Goal: Navigation & Orientation: Go to known website

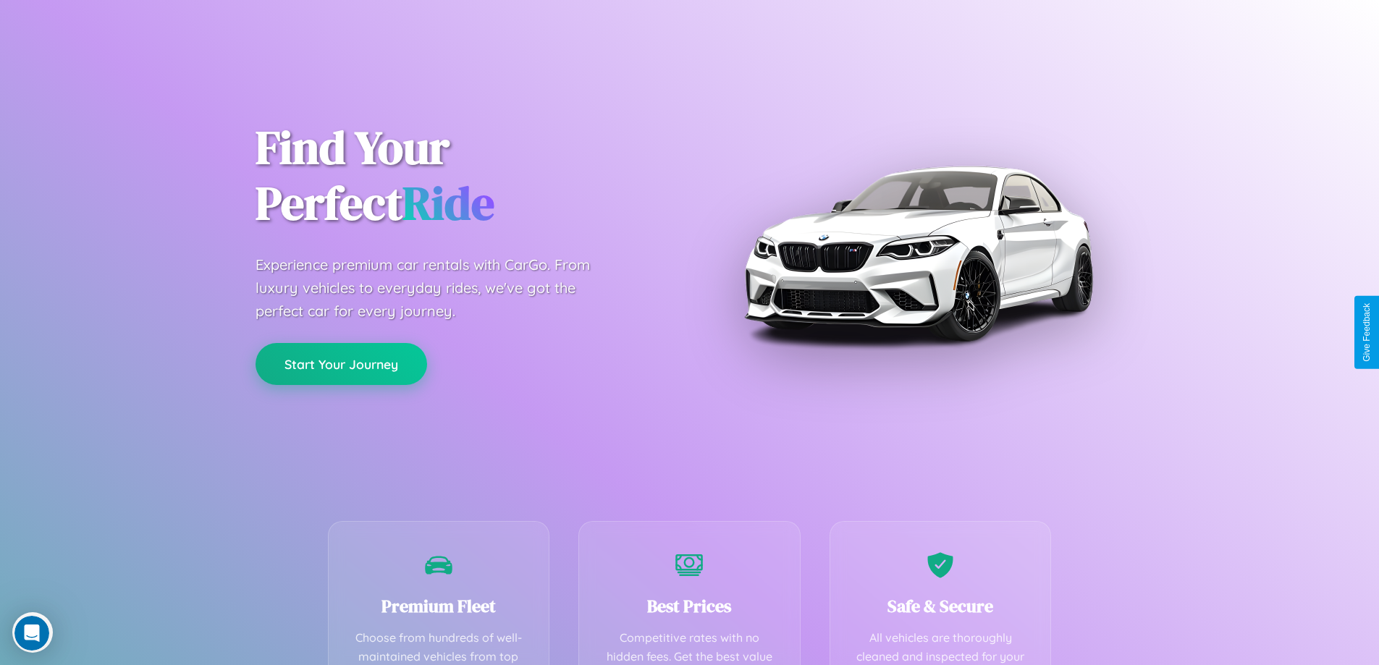
click at [341, 364] on button "Start Your Journey" at bounding box center [342, 364] width 172 height 42
click at [341, 363] on button "Start Your Journey" at bounding box center [342, 364] width 172 height 42
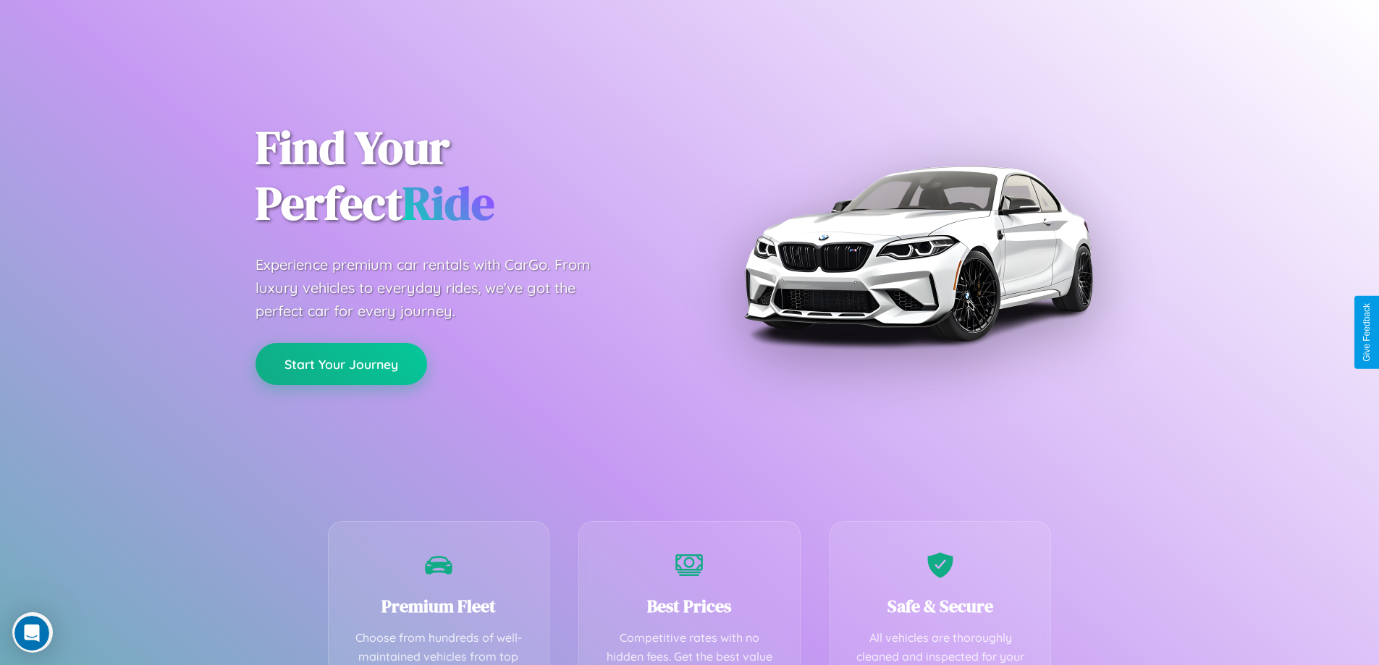
click at [341, 363] on button "Start Your Journey" at bounding box center [342, 364] width 172 height 42
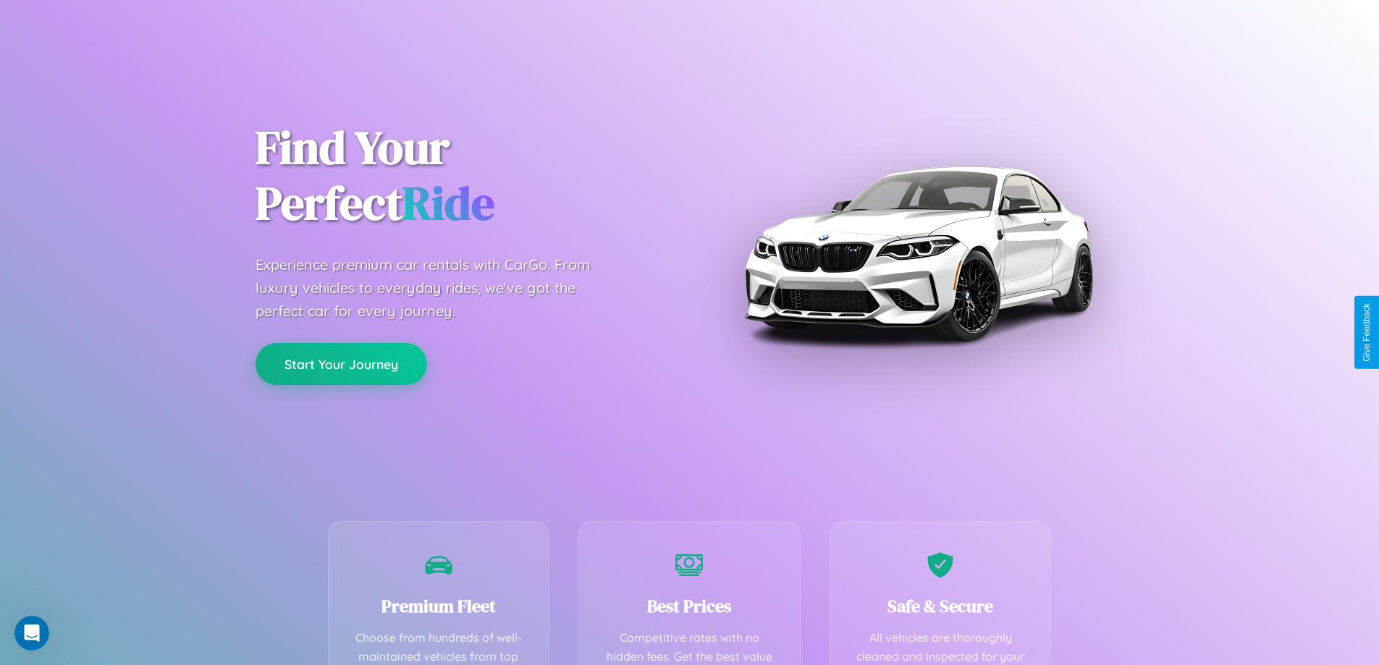
click at [341, 363] on button "Start Your Journey" at bounding box center [342, 364] width 172 height 42
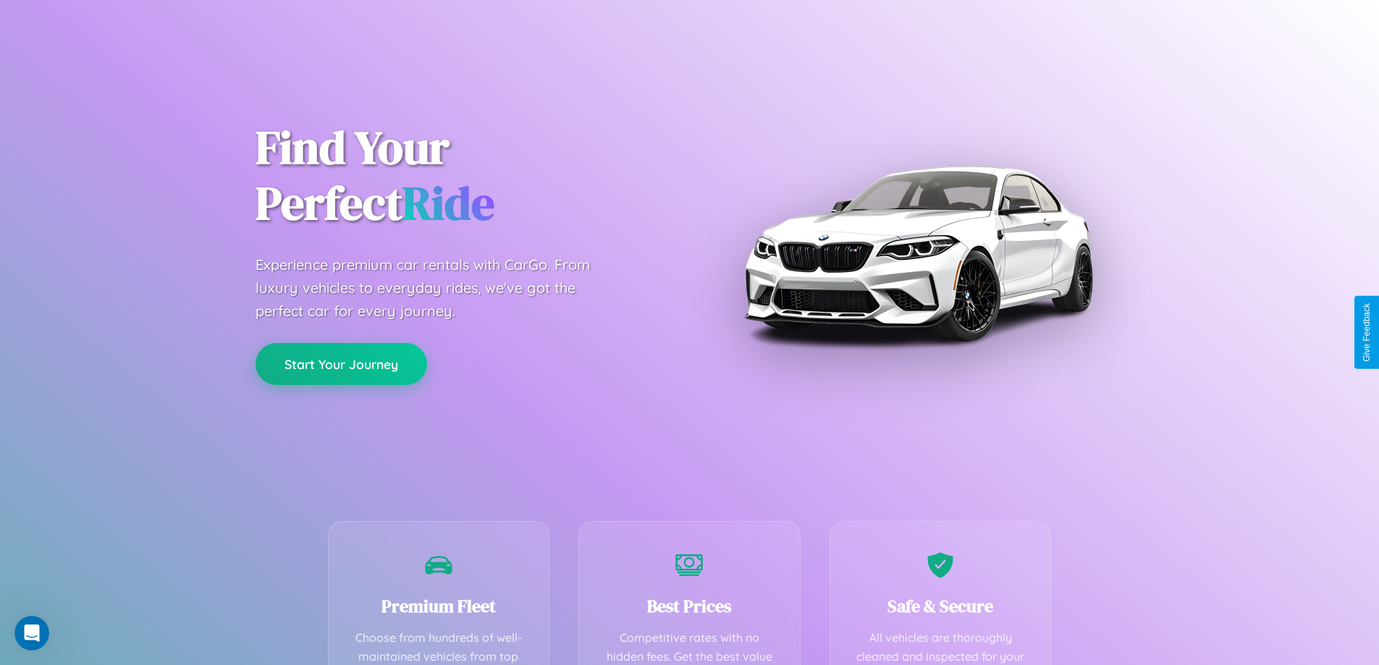
click at [341, 363] on button "Start Your Journey" at bounding box center [342, 364] width 172 height 42
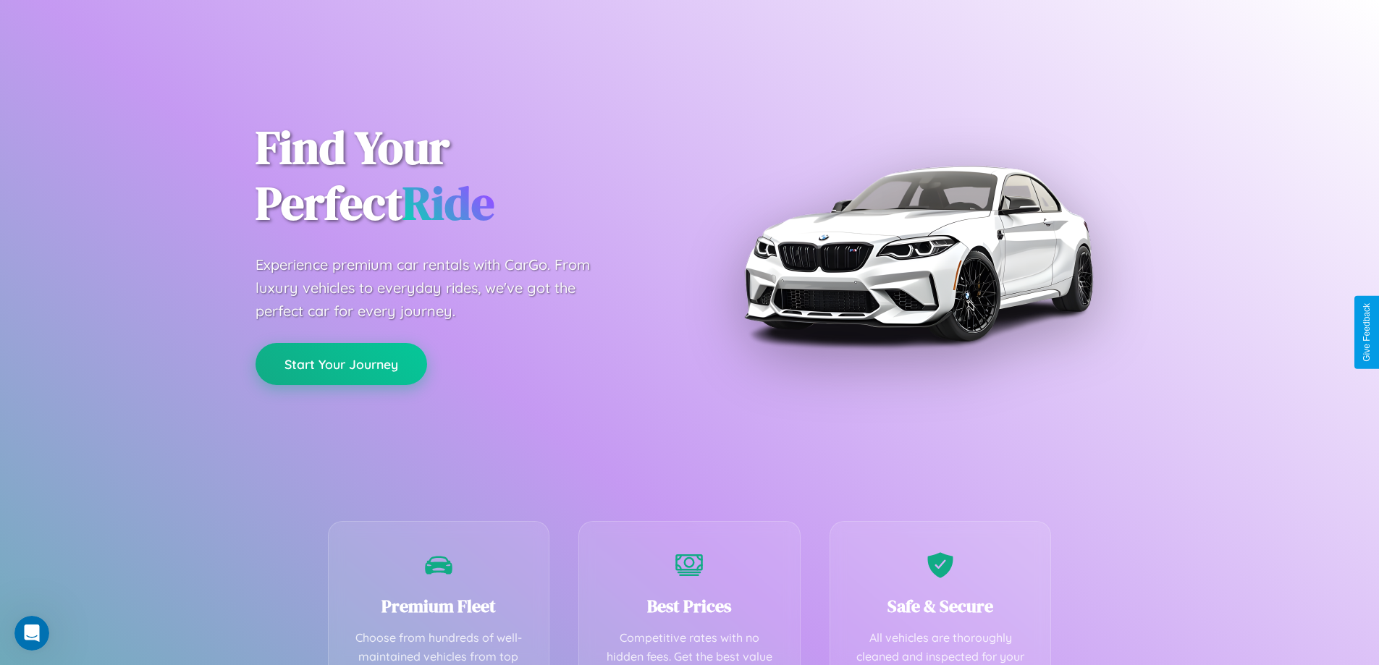
click at [341, 363] on button "Start Your Journey" at bounding box center [342, 364] width 172 height 42
